Goal: Task Accomplishment & Management: Complete application form

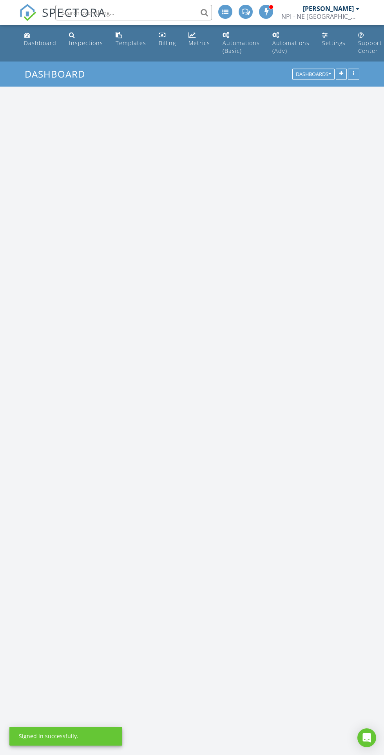
scroll to position [1340, 384]
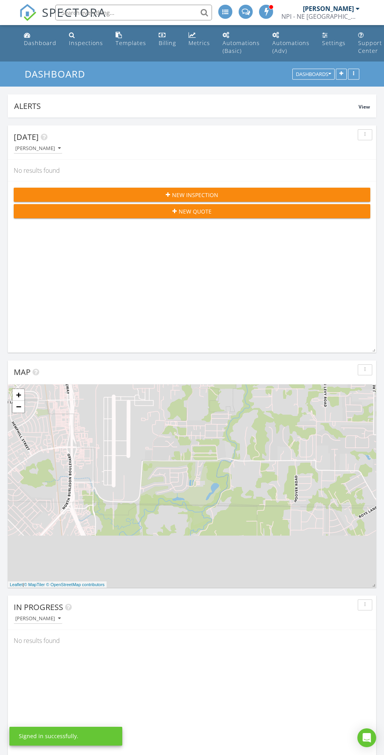
click at [91, 40] on div "Inspections" at bounding box center [86, 42] width 34 height 7
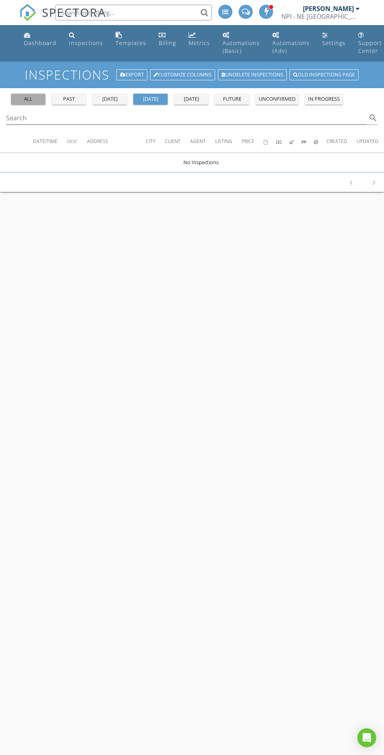
click at [36, 99] on div "all" at bounding box center [28, 99] width 28 height 8
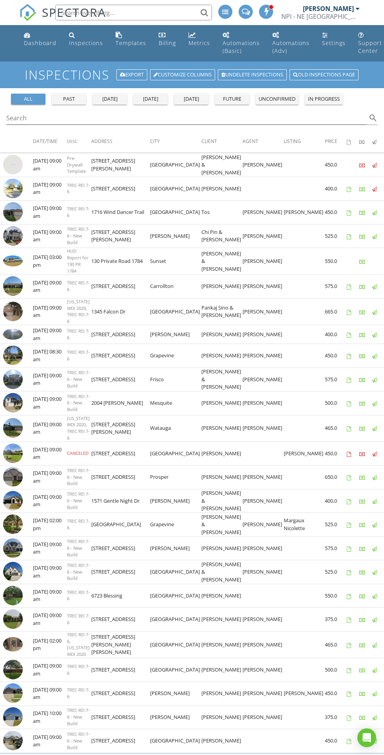
click at [17, 222] on img at bounding box center [13, 212] width 20 height 20
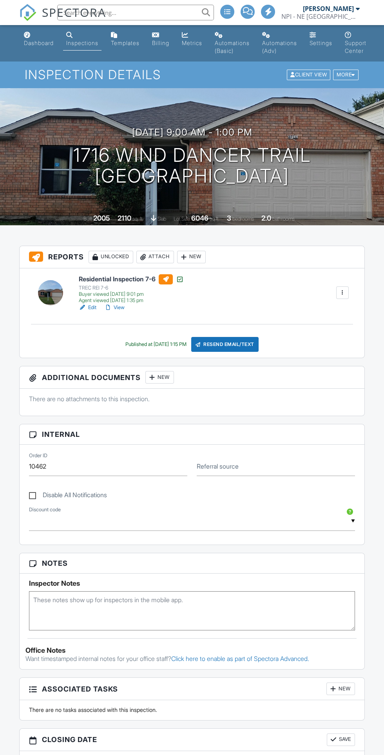
click at [120, 307] on link "View" at bounding box center [114, 307] width 20 height 8
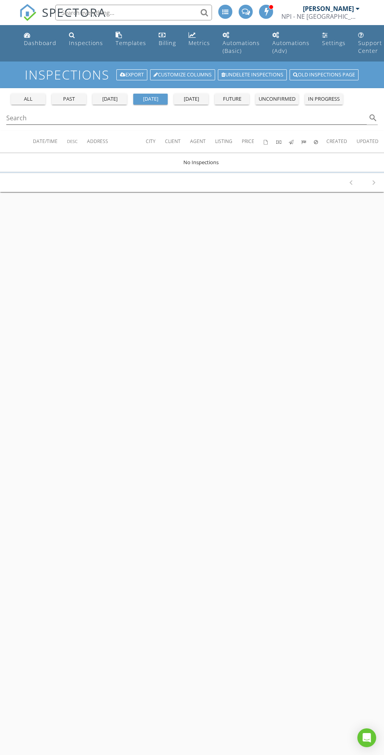
click at [45, 43] on div "Dashboard" at bounding box center [40, 42] width 33 height 7
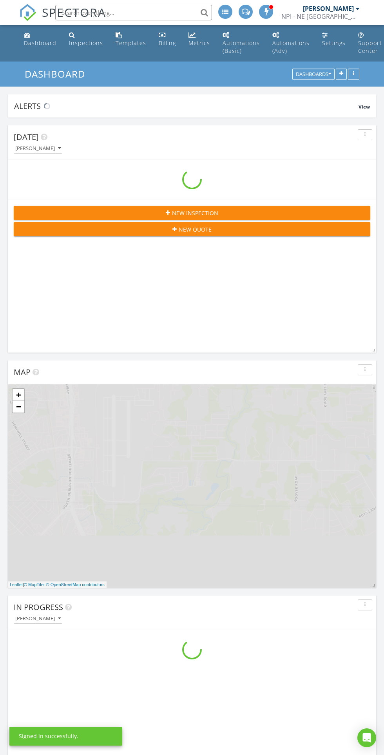
scroll to position [1340, 384]
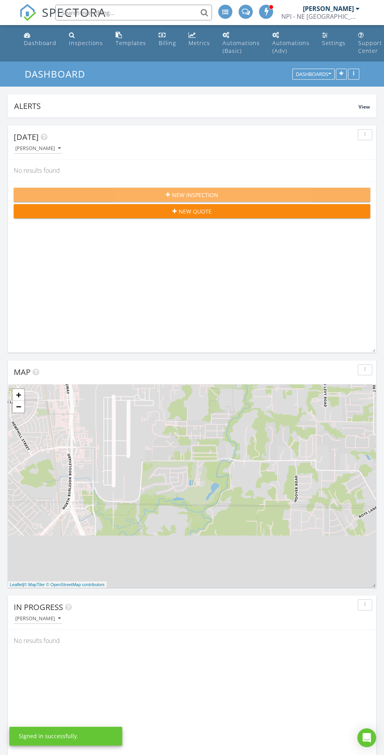
click at [239, 188] on button "New Inspection" at bounding box center [192, 195] width 356 height 14
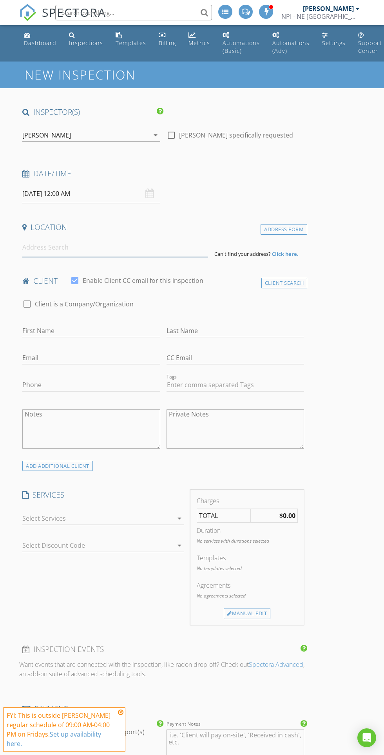
click at [148, 248] on input at bounding box center [115, 247] width 186 height 19
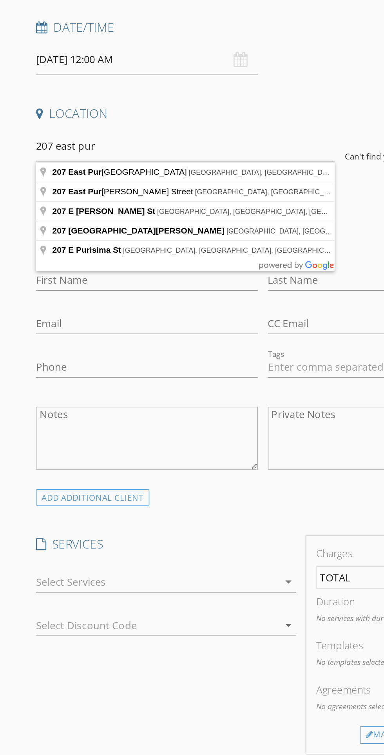
type input "207 East Purdom Avenue, Alvarado, TX, USA"
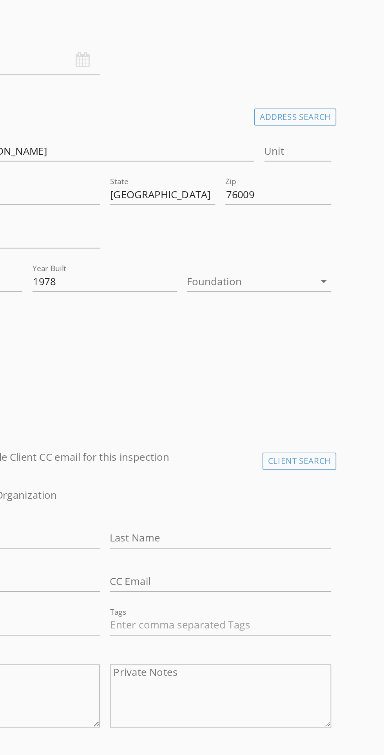
click at [287, 334] on div at bounding box center [253, 331] width 79 height 13
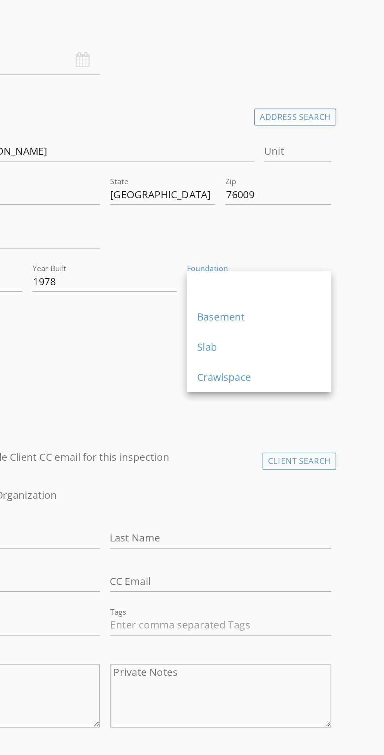
click at [224, 438] on h4 "client" at bounding box center [163, 441] width 282 height 10
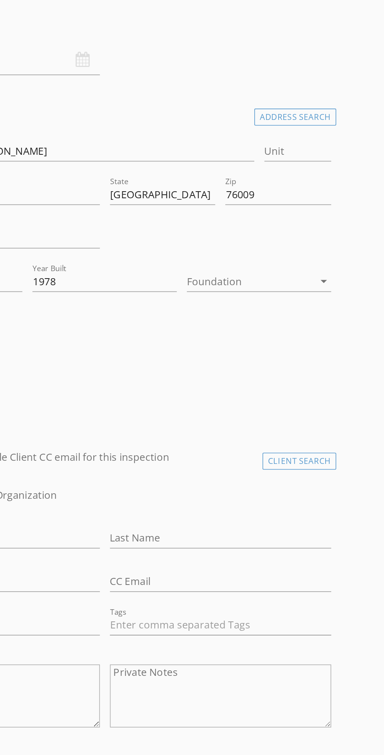
click at [269, 330] on div at bounding box center [253, 331] width 79 height 13
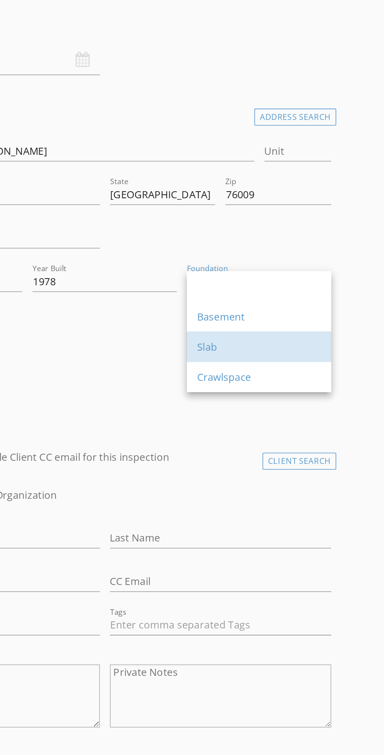
click at [262, 369] on div "Slab" at bounding box center [258, 371] width 77 height 9
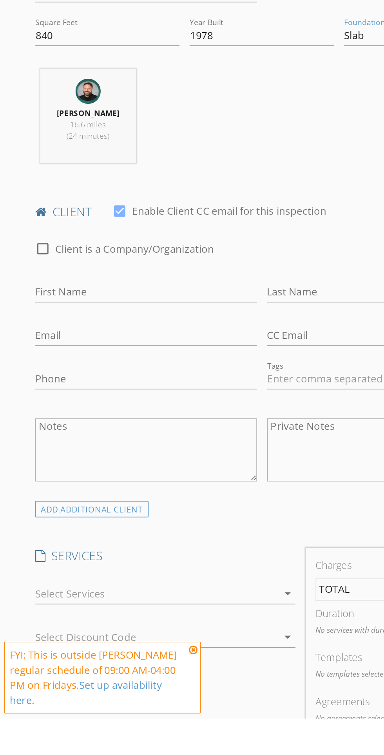
scroll to position [125, 0]
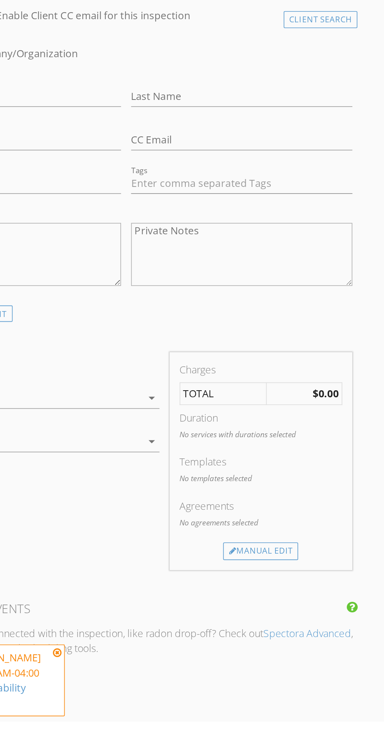
click at [159, 555] on div at bounding box center [97, 553] width 151 height 13
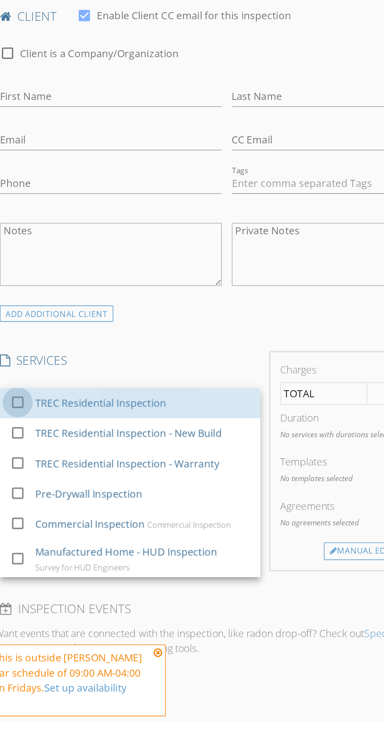
click at [33, 556] on div at bounding box center [33, 555] width 13 height 13
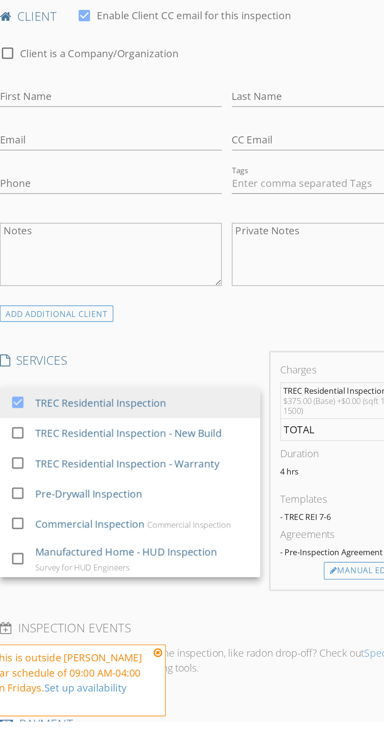
click at [148, 696] on h4 "INSPECTION EVENTS" at bounding box center [163, 697] width 282 height 10
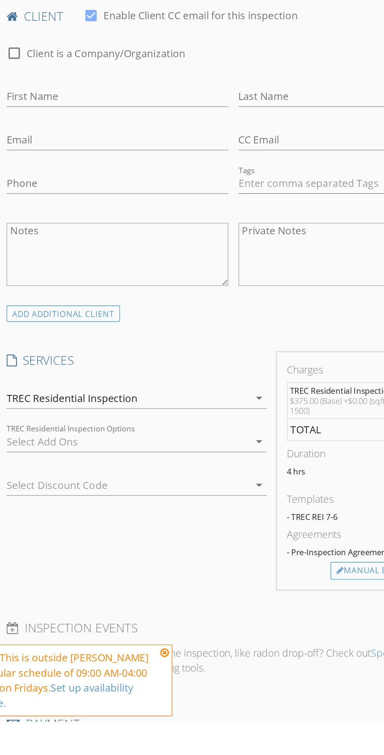
click at [154, 576] on div at bounding box center [97, 580] width 151 height 13
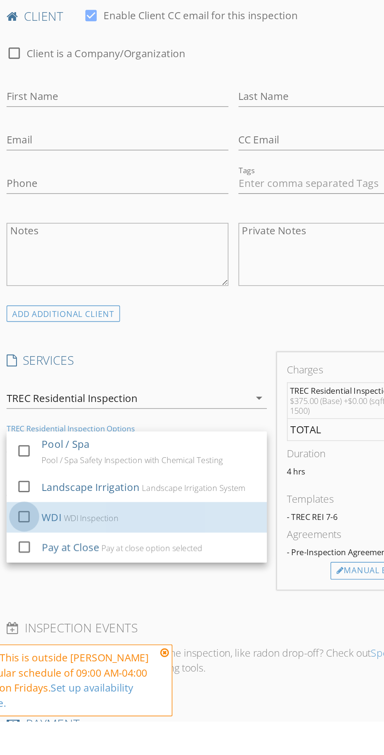
click at [33, 627] on div at bounding box center [33, 626] width 13 height 13
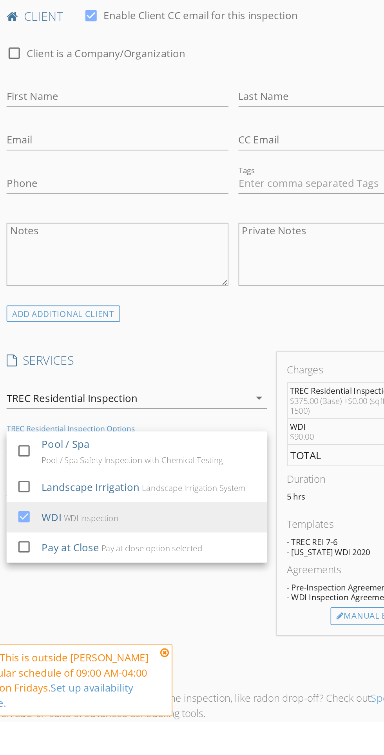
click at [145, 710] on div "INSPECTOR(S) check_box Chas Dohanich PRIMARY Chas Dohanich arrow_drop_down chec…" at bounding box center [163, 675] width 288 height 1386
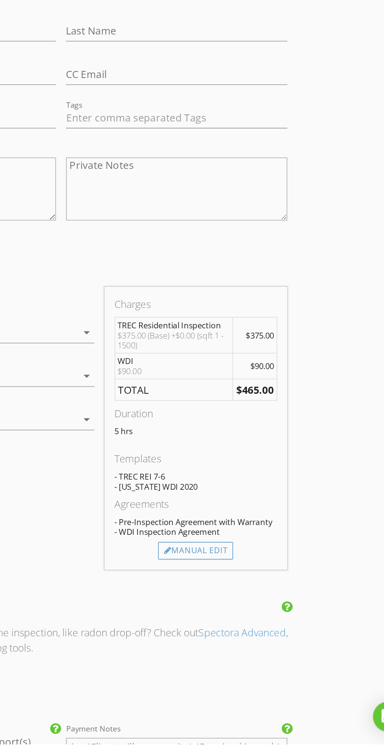
scroll to position [204, 0]
